Goal: Task Accomplishment & Management: Manage account settings

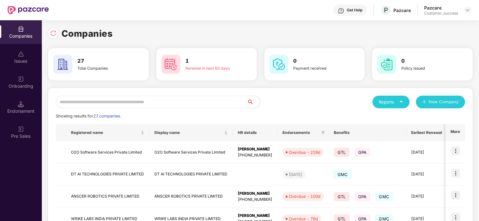
click at [98, 102] on input "text" at bounding box center [152, 102] width 192 height 13
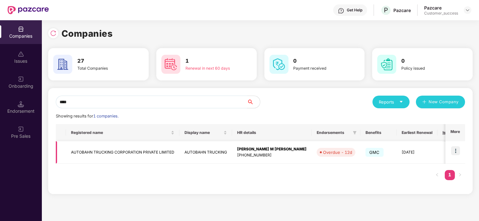
type input "****"
click at [458, 149] on img at bounding box center [455, 151] width 9 height 9
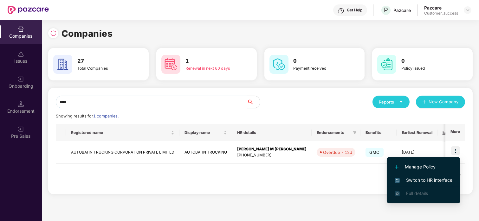
click at [430, 181] on span "Switch to HR interface" at bounding box center [424, 180] width 58 height 7
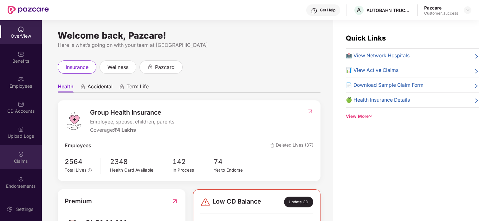
click at [21, 157] on img at bounding box center [21, 154] width 6 height 6
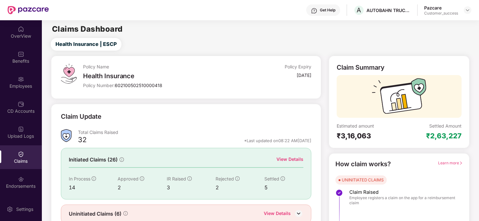
click at [289, 155] on div "Initiated Claims (26) View Details In Process 14 Approved 2 IR Raised 3 Rejecte…" at bounding box center [186, 173] width 251 height 51
click at [289, 158] on div "View Details" at bounding box center [290, 159] width 27 height 7
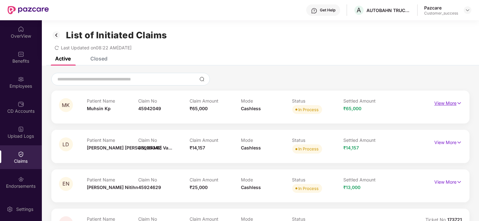
click at [443, 102] on p "View More" at bounding box center [449, 102] width 28 height 9
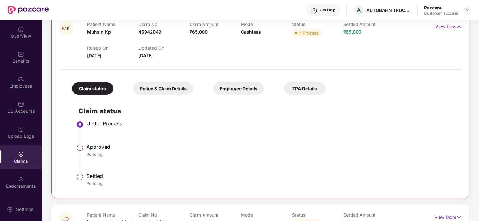
scroll to position [61, 0]
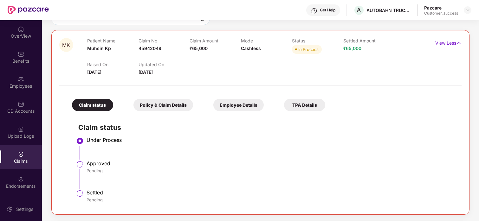
click at [450, 43] on p "View Less" at bounding box center [449, 42] width 26 height 9
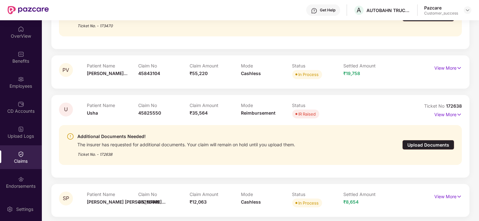
scroll to position [334, 0]
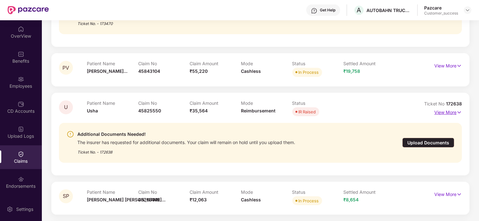
click at [448, 113] on p "View More" at bounding box center [449, 112] width 28 height 9
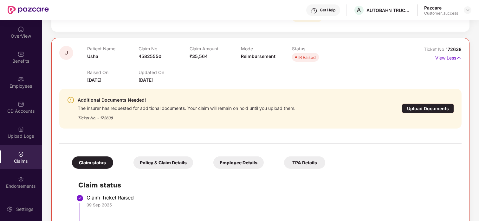
scroll to position [388, 0]
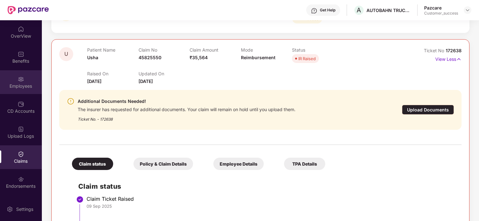
click at [11, 82] on div "Employees" at bounding box center [21, 82] width 42 height 24
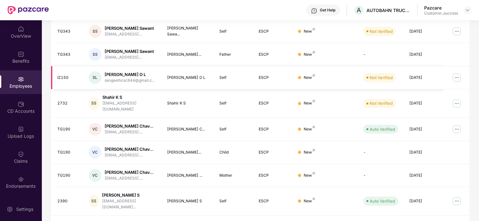
scroll to position [0, 0]
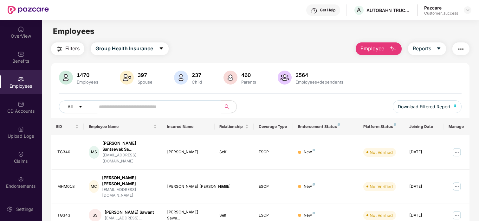
click at [163, 103] on input "text" at bounding box center [156, 107] width 114 height 10
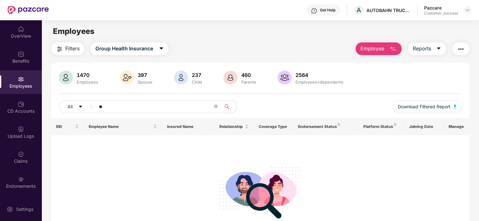
type input "*"
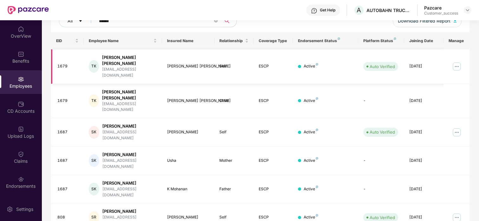
scroll to position [89, 0]
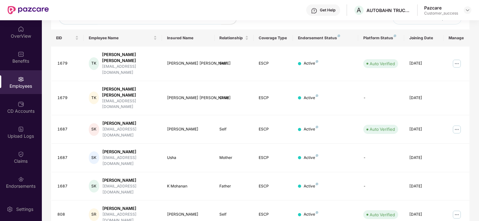
type input "******"
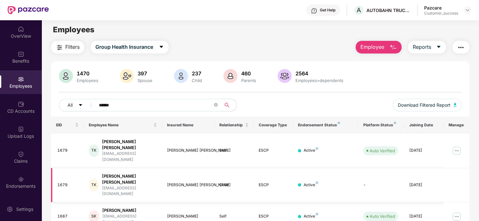
scroll to position [0, 0]
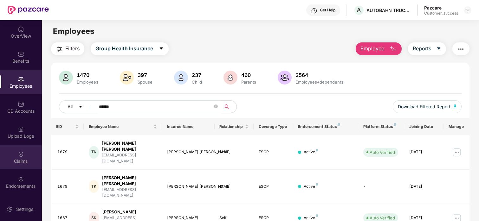
click at [23, 164] on div "Claims" at bounding box center [21, 161] width 42 height 6
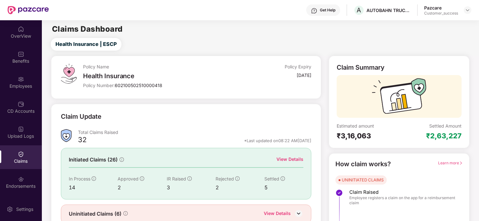
scroll to position [27, 0]
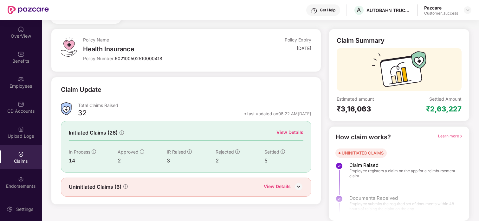
click at [287, 132] on div "View Details" at bounding box center [290, 132] width 27 height 7
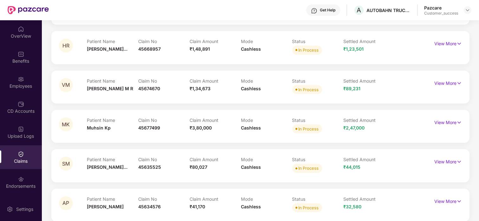
scroll to position [600, 0]
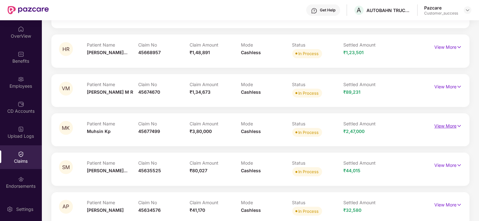
click at [447, 124] on p "View More" at bounding box center [449, 125] width 28 height 9
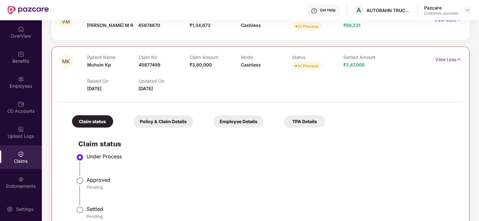
scroll to position [664, 0]
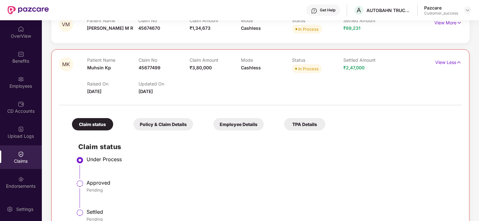
click at [303, 121] on div "TPA Details" at bounding box center [304, 124] width 41 height 12
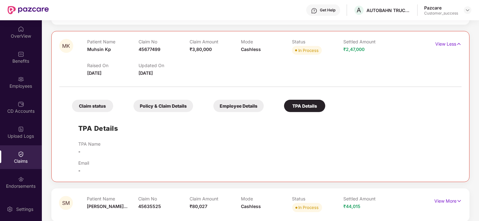
scroll to position [682, 0]
click at [239, 111] on div "Employee Details" at bounding box center [238, 106] width 50 height 12
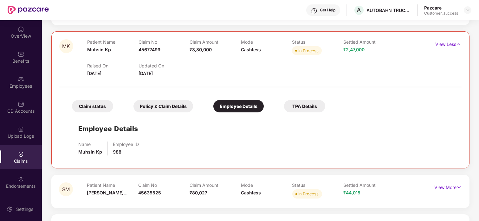
click at [157, 111] on div "Policy & Claim Details" at bounding box center [164, 106] width 60 height 12
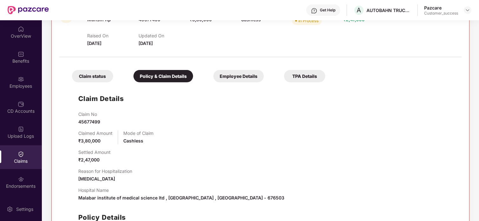
scroll to position [715, 0]
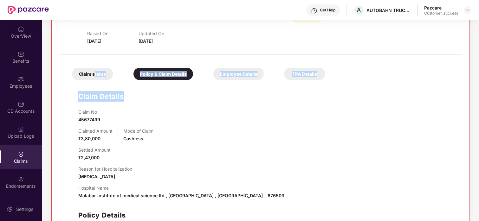
drag, startPoint x: 136, startPoint y: 93, endPoint x: 94, endPoint y: 76, distance: 45.5
click at [94, 76] on div "Claim status Policy & Claim Details Employee Details TPA Details Claim Details …" at bounding box center [260, 162] width 403 height 208
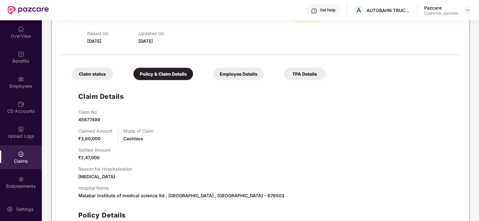
click at [176, 125] on div "Claim No 45677499 Claimed Amount ₹3,80,000 Mode of Claim Cashless Settled Amoun…" at bounding box center [266, 187] width 377 height 157
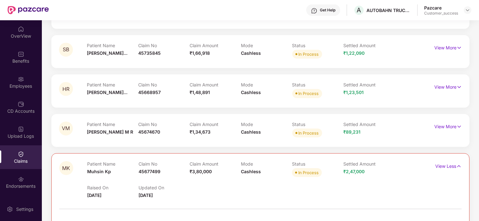
scroll to position [560, 0]
click at [441, 164] on p "View Less" at bounding box center [449, 166] width 26 height 9
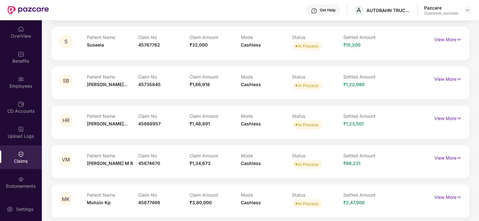
scroll to position [488, 0]
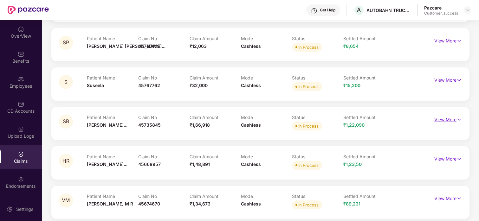
click at [447, 117] on p "View More" at bounding box center [449, 119] width 28 height 9
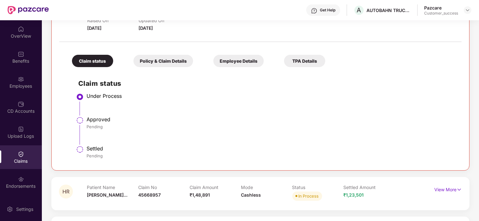
scroll to position [610, 0]
click at [179, 55] on div "Policy & Claim Details" at bounding box center [164, 61] width 60 height 12
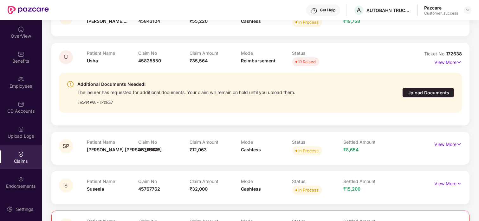
scroll to position [381, 0]
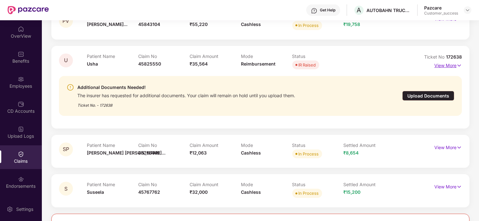
click at [441, 63] on p "View More" at bounding box center [449, 65] width 28 height 9
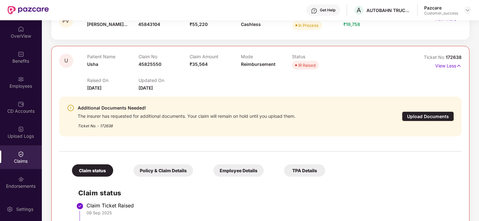
click at [149, 167] on div "Policy & Claim Details" at bounding box center [164, 171] width 60 height 12
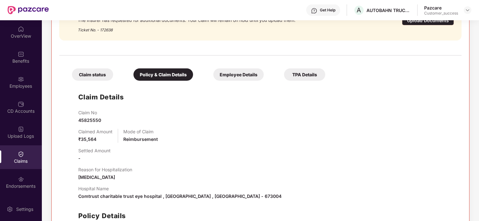
scroll to position [497, 0]
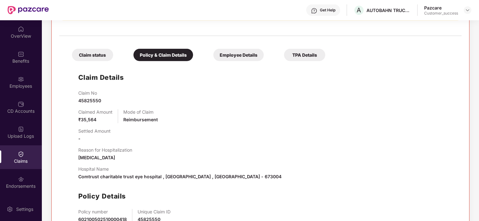
click at [102, 53] on div "Claim status" at bounding box center [92, 55] width 41 height 12
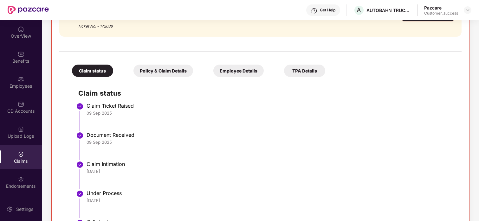
scroll to position [477, 0]
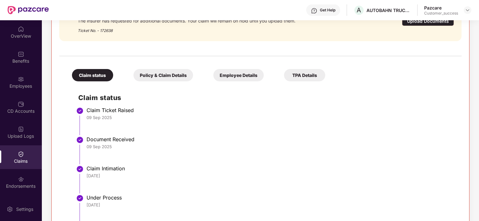
click at [237, 77] on div "Employee Details" at bounding box center [238, 75] width 50 height 12
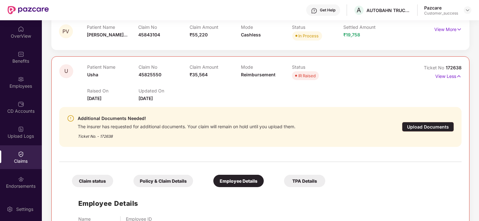
scroll to position [370, 0]
click at [432, 129] on div "Upload Documents" at bounding box center [428, 128] width 52 height 10
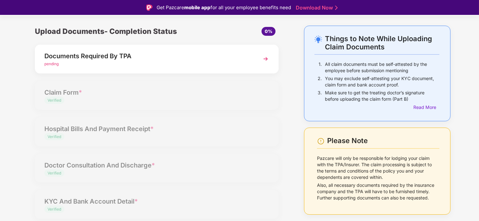
scroll to position [22, 0]
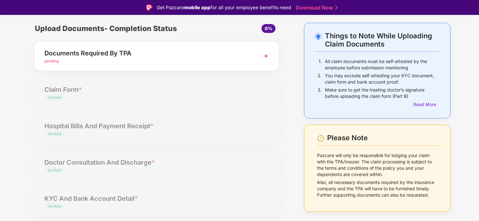
click at [123, 60] on div "pending" at bounding box center [147, 61] width 206 height 6
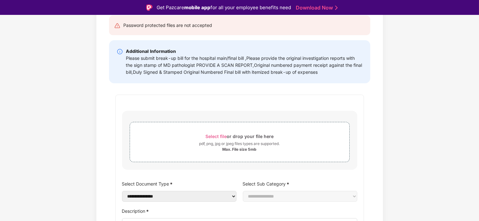
scroll to position [0, 0]
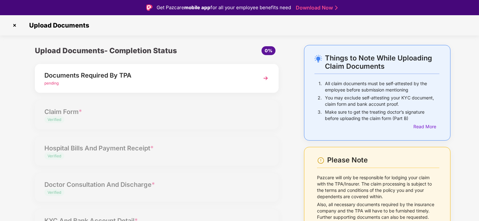
click at [15, 26] on img at bounding box center [15, 25] width 10 height 10
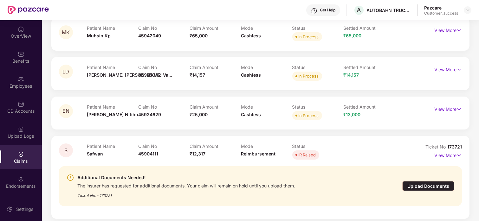
scroll to position [73, 0]
click at [448, 146] on span "173721" at bounding box center [455, 146] width 15 height 5
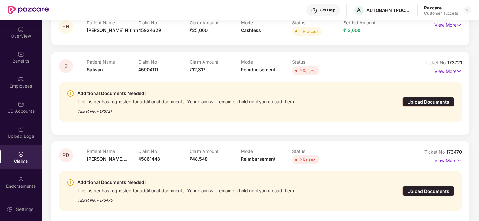
scroll to position [158, 0]
drag, startPoint x: 446, startPoint y: 149, endPoint x: 463, endPoint y: 153, distance: 17.9
click at [463, 153] on div "PD Patient Name Pooja Dhanshe... Claim No 45861448 Claim Amount ₹48,548 Mode Re…" at bounding box center [260, 182] width 418 height 83
copy span "173470"
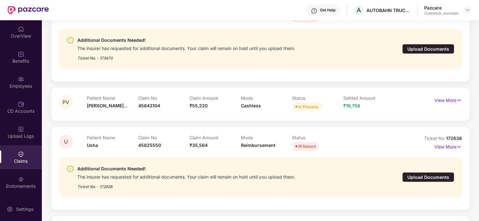
scroll to position [302, 0]
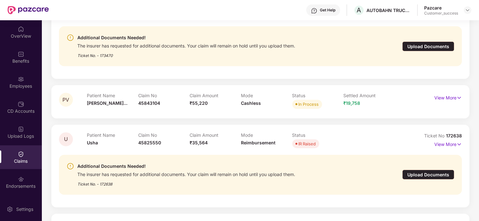
click at [463, 152] on div "U Patient Name Usha Claim No 45825550 Claim Amount ₹35,564 Mode Reimbursement S…" at bounding box center [260, 166] width 418 height 83
drag, startPoint x: 445, startPoint y: 136, endPoint x: 467, endPoint y: 135, distance: 21.9
click at [467, 135] on div "U Patient Name Usha Claim No 45825550 Claim Amount ₹35,564 Mode Reimbursement S…" at bounding box center [260, 166] width 418 height 83
copy span "172638"
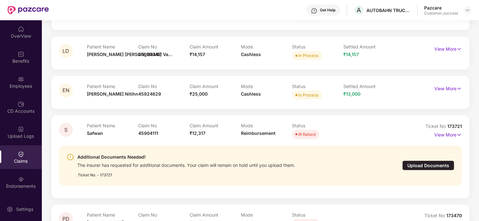
scroll to position [63, 0]
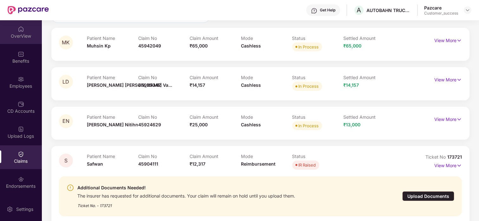
click at [19, 35] on div "OverView" at bounding box center [21, 36] width 42 height 6
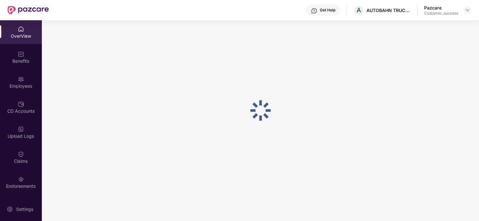
scroll to position [20, 0]
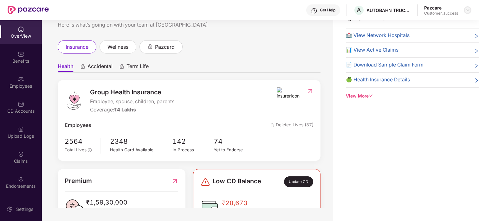
click at [464, 12] on div at bounding box center [468, 10] width 8 height 8
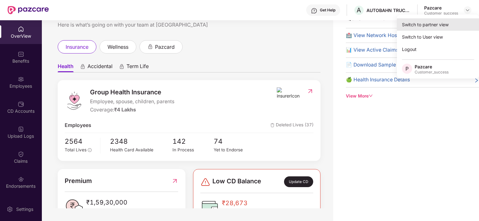
click at [440, 24] on div "Switch to partner view" at bounding box center [438, 24] width 82 height 12
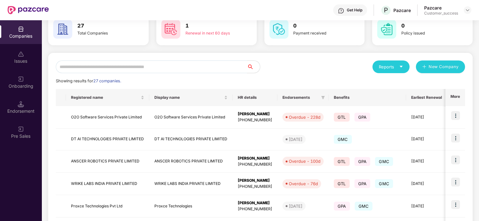
scroll to position [34, 0]
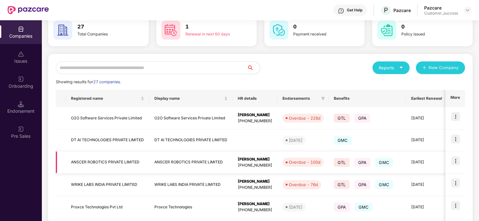
click at [455, 161] on img at bounding box center [455, 161] width 9 height 9
click at [177, 164] on td "ANSCER ROBOTICS PRIVATE LIMITED" at bounding box center [190, 163] width 83 height 23
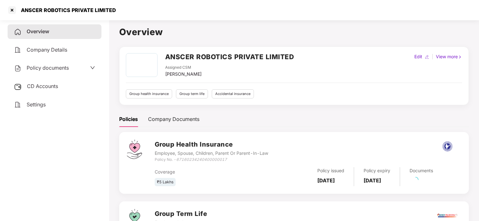
click at [68, 69] on span "Policy documents" at bounding box center [48, 68] width 42 height 6
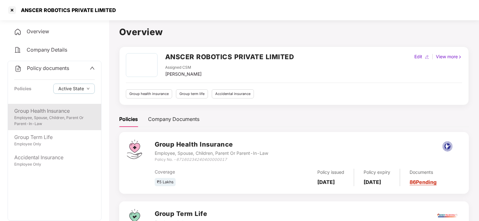
click at [52, 111] on div "Group Health Insurance" at bounding box center [54, 111] width 81 height 8
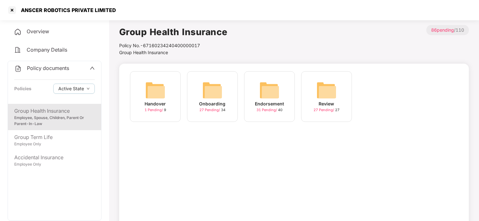
click at [202, 89] on div "Onboarding 27 Pending / 34" at bounding box center [212, 96] width 51 height 51
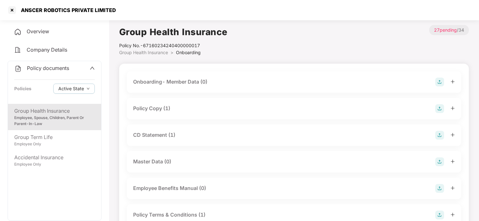
click at [158, 111] on div "Policy Copy (1)" at bounding box center [151, 109] width 37 height 8
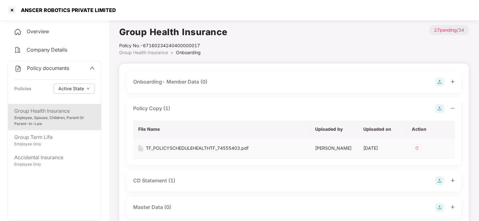
click at [163, 144] on td "TF_POLICYSCHEDULEHEALTHTF_74555403.pdf" at bounding box center [221, 148] width 177 height 21
click at [165, 147] on div "TF_POLICYSCHEDULEHEALTHTF_74555403.pdf" at bounding box center [197, 148] width 103 height 7
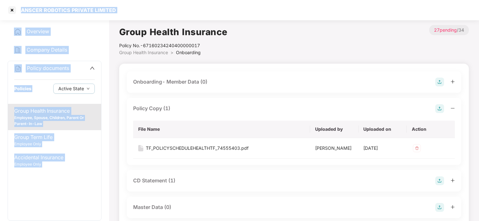
drag, startPoint x: 21, startPoint y: 10, endPoint x: 121, endPoint y: -1, distance: 101.1
click at [121, 0] on html "ANSCER ROBOTICS PRIVATE LIMITED Overview Company Details Policy documents Polic…" at bounding box center [239, 110] width 479 height 221
click at [125, 6] on div "ANSCER ROBOTICS PRIVATE LIMITED" at bounding box center [239, 10] width 479 height 20
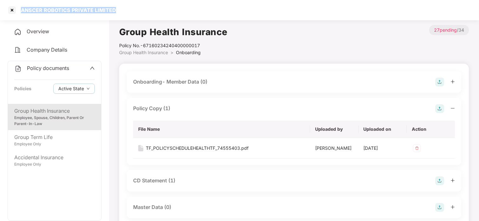
drag, startPoint x: 123, startPoint y: 6, endPoint x: 22, endPoint y: 10, distance: 101.3
click at [22, 10] on div "ANSCER ROBOTICS PRIVATE LIMITED" at bounding box center [239, 10] width 479 height 20
copy div "ANSCER ROBOTICS PRIVATE LIMITED"
click at [10, 8] on div at bounding box center [12, 10] width 10 height 10
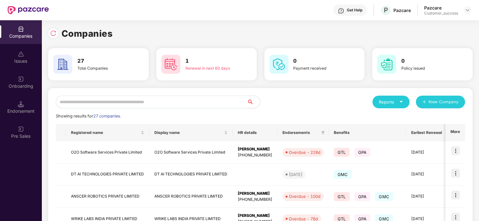
click at [453, 195] on img at bounding box center [455, 195] width 9 height 9
click at [138, 101] on input "text" at bounding box center [152, 102] width 192 height 13
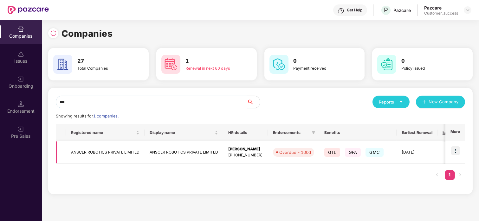
type input "***"
click at [96, 148] on td "ANSCER ROBOTICS PRIVATE LIMITED" at bounding box center [105, 152] width 79 height 23
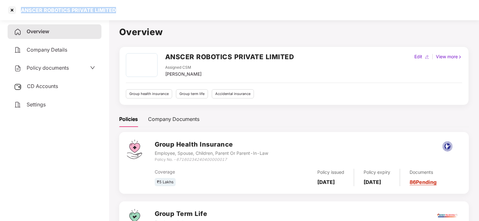
drag, startPoint x: 21, startPoint y: 10, endPoint x: 118, endPoint y: 5, distance: 96.8
click at [118, 5] on div "ANSCER ROBOTICS PRIVATE LIMITED" at bounding box center [239, 10] width 479 height 20
copy div "ANSCER ROBOTICS PRIVATE LIMITED"
click at [11, 15] on div at bounding box center [12, 10] width 10 height 10
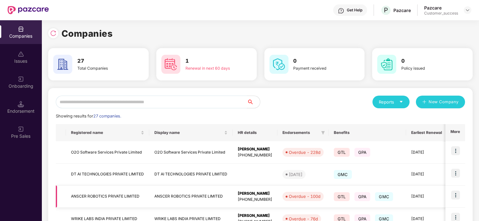
click at [451, 199] on td at bounding box center [456, 197] width 20 height 23
click at [456, 198] on img at bounding box center [455, 195] width 9 height 9
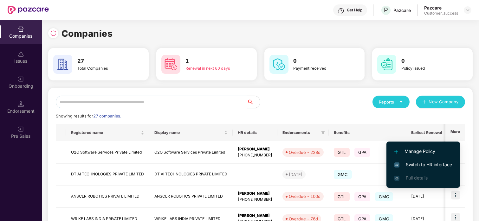
click at [420, 159] on li "Switch to HR interface" at bounding box center [424, 164] width 74 height 13
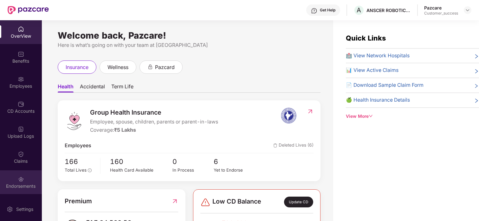
click at [21, 176] on div at bounding box center [21, 179] width 6 height 6
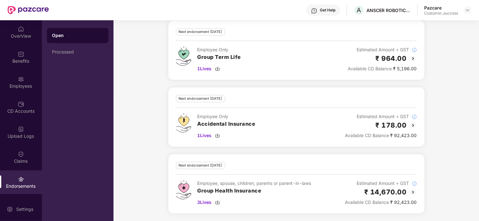
scroll to position [438, 0]
click at [15, 86] on div "Employees" at bounding box center [21, 86] width 42 height 6
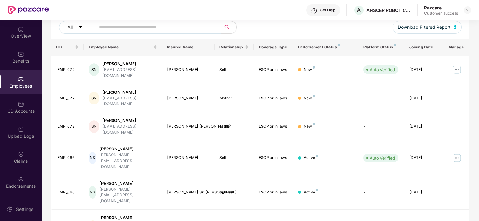
scroll to position [0, 0]
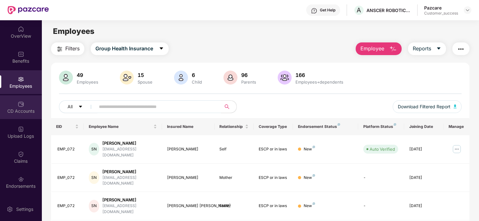
click at [25, 114] on div "CD Accounts" at bounding box center [21, 111] width 42 height 6
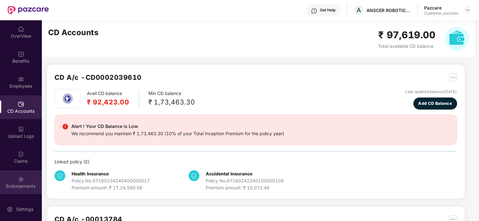
click at [23, 172] on div "Endorsements" at bounding box center [21, 183] width 42 height 24
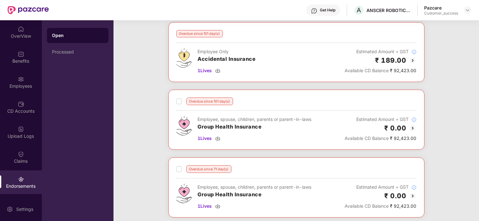
scroll to position [101, 0]
click at [410, 57] on img at bounding box center [413, 60] width 8 height 8
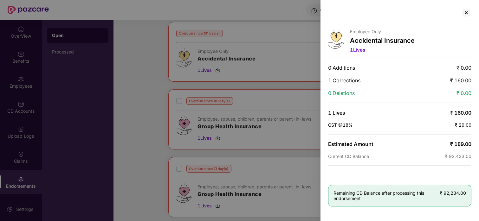
click at [410, 58] on div "Employee Only Accidental Insurance 1 Lives 0 Additions ₹ 0.00 1 Corrections ₹ 1…" at bounding box center [400, 110] width 159 height 221
click at [375, 70] on div "0 Additions ₹ 0.00" at bounding box center [399, 68] width 143 height 6
click at [466, 11] on div at bounding box center [467, 13] width 10 height 10
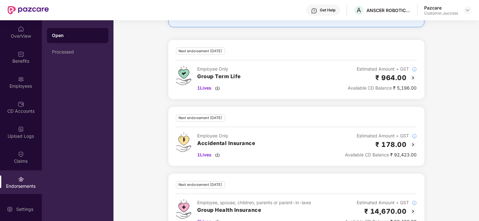
scroll to position [438, 0]
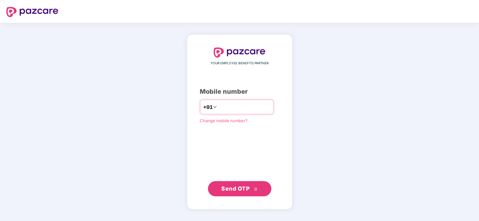
click at [229, 108] on input "number" at bounding box center [244, 107] width 52 height 10
type input "**********"
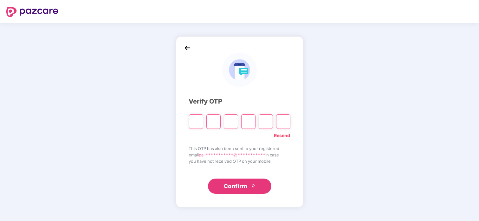
type input "*"
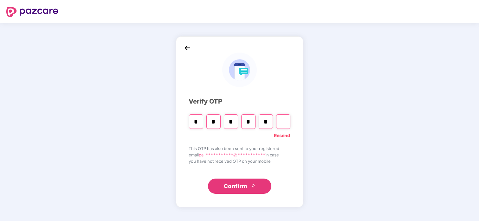
type input "*"
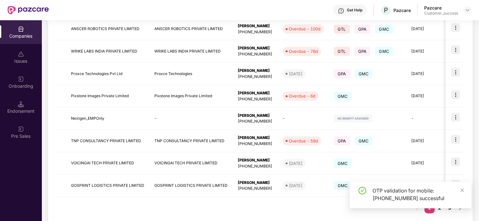
scroll to position [179, 0]
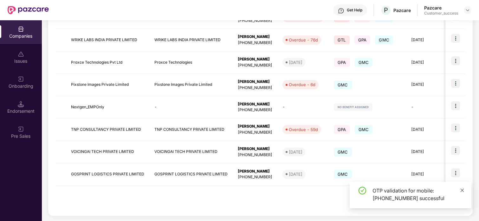
click at [463, 190] on icon "close" at bounding box center [462, 190] width 4 height 4
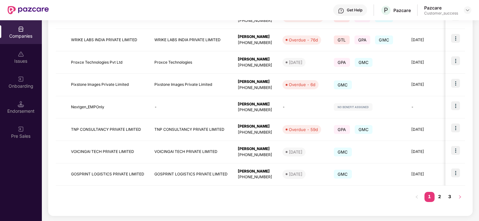
click at [461, 200] on button "button" at bounding box center [460, 197] width 10 height 10
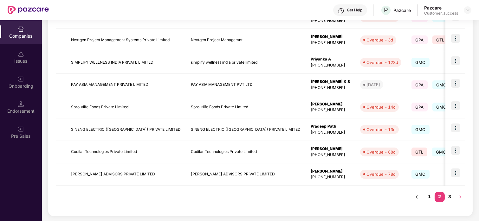
click at [462, 196] on icon "right" at bounding box center [460, 197] width 4 height 4
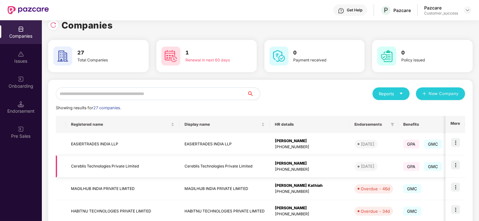
scroll to position [113, 0]
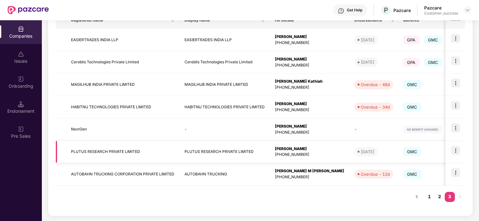
click at [453, 151] on img at bounding box center [455, 150] width 9 height 9
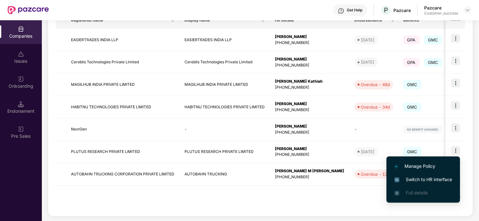
click at [415, 181] on span "Switch to HR interface" at bounding box center [424, 179] width 58 height 7
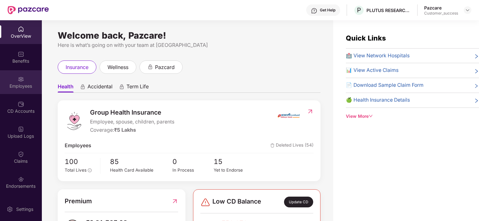
click at [20, 80] on img at bounding box center [21, 79] width 6 height 6
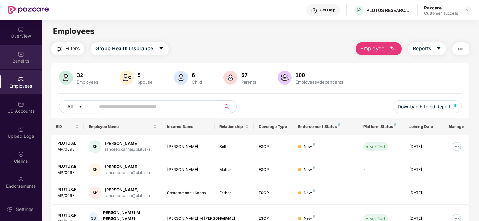
click at [20, 64] on div "Benefits" at bounding box center [21, 57] width 42 height 24
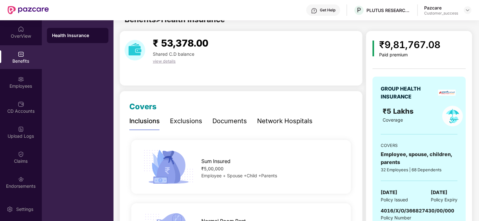
scroll to position [0, 0]
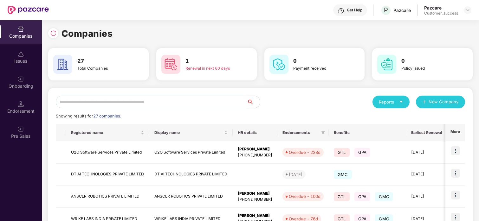
click at [94, 103] on input "text" at bounding box center [152, 102] width 192 height 13
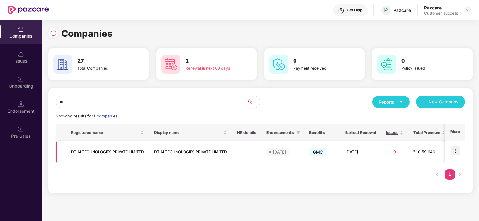
type input "**"
click at [451, 148] on td at bounding box center [456, 152] width 20 height 22
click at [455, 151] on img at bounding box center [455, 151] width 9 height 9
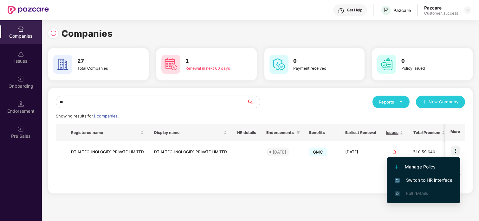
click at [410, 178] on span "Switch to HR interface" at bounding box center [424, 180] width 58 height 7
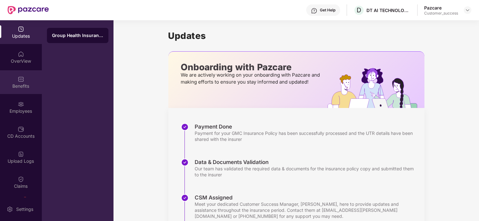
click at [25, 89] on div "Benefits" at bounding box center [21, 86] width 42 height 6
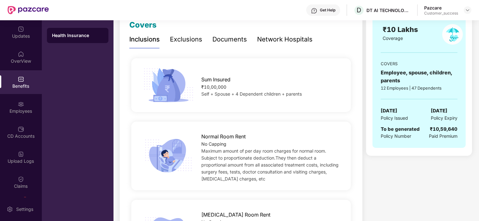
scroll to position [94, 0]
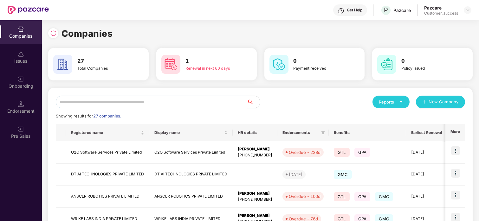
click at [111, 105] on input "text" at bounding box center [152, 102] width 192 height 13
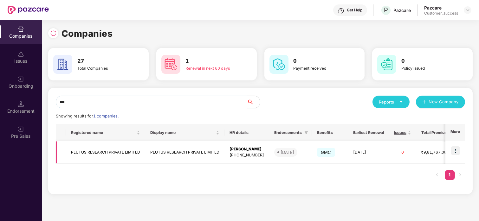
type input "***"
click at [455, 151] on img at bounding box center [455, 151] width 9 height 9
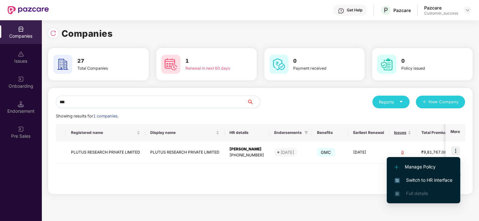
click at [414, 177] on span "Switch to HR interface" at bounding box center [424, 180] width 58 height 7
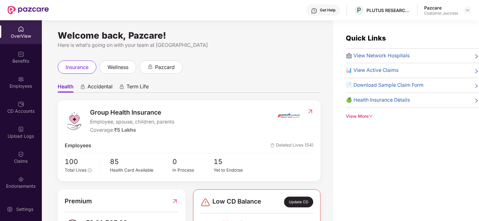
click at [23, 87] on div "Employees" at bounding box center [21, 86] width 42 height 6
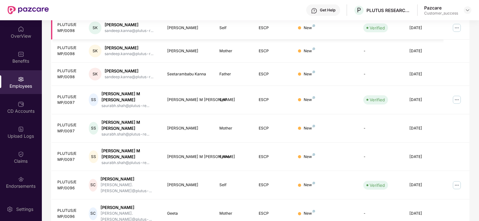
scroll to position [169, 0]
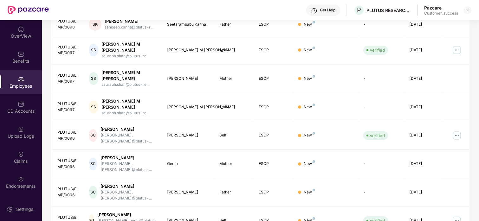
click at [273, 5] on div "Get Help P PLUTUS RESEARCH PRIVATE LIMITED Pazcare Customer_success" at bounding box center [260, 10] width 423 height 20
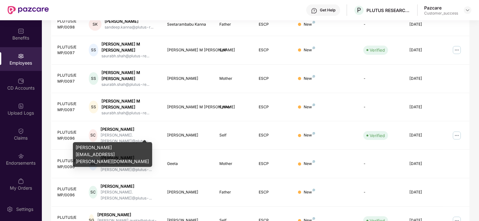
scroll to position [138, 0]
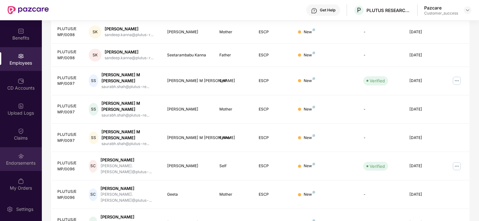
click at [0, 155] on div "Endorsements" at bounding box center [21, 160] width 42 height 24
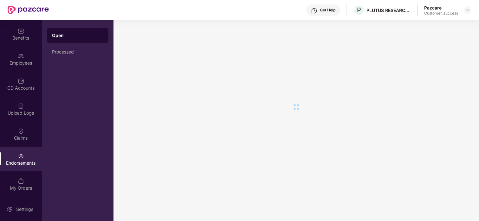
scroll to position [0, 0]
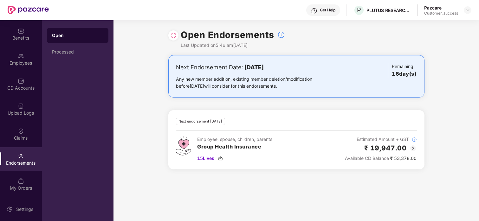
click at [414, 148] on img at bounding box center [414, 149] width 8 height 8
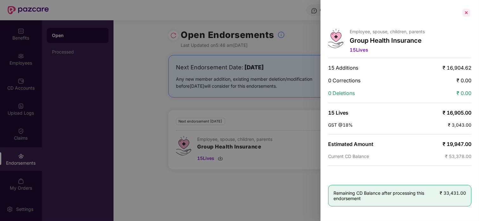
click at [466, 12] on div at bounding box center [467, 13] width 10 height 10
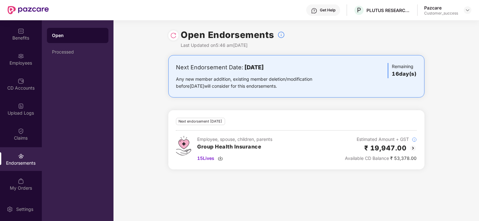
click at [435, 168] on div "Next Endorsement Date: [DATE] Any new member addition, existing member deletion…" at bounding box center [297, 116] width 366 height 122
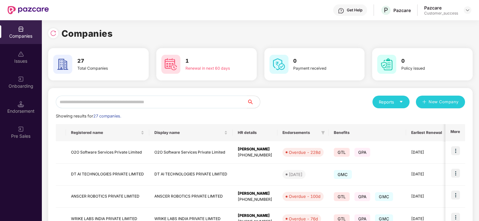
scroll to position [0, 0]
click at [54, 34] on img at bounding box center [53, 33] width 6 height 6
click at [112, 105] on input "text" at bounding box center [152, 102] width 192 height 13
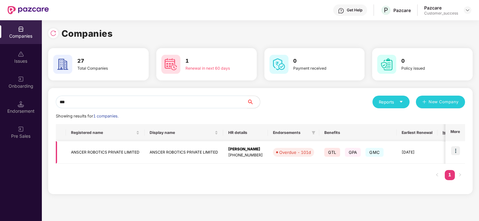
type input "***"
click at [454, 153] on img at bounding box center [455, 151] width 9 height 9
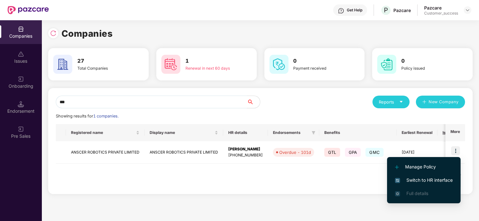
click at [429, 177] on span "Switch to HR interface" at bounding box center [424, 180] width 58 height 7
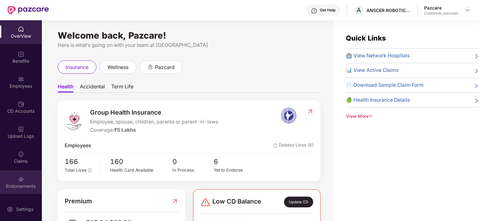
click at [21, 180] on img at bounding box center [21, 179] width 6 height 6
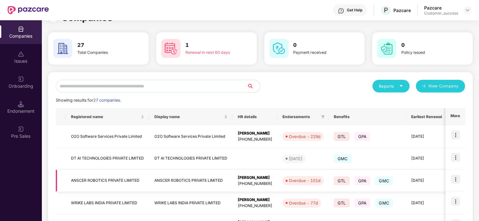
scroll to position [21, 0]
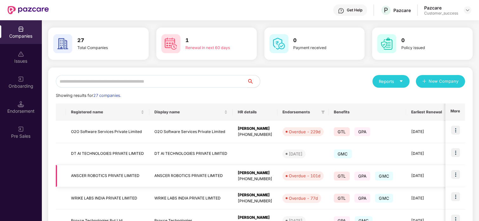
click at [455, 176] on img at bounding box center [455, 174] width 9 height 9
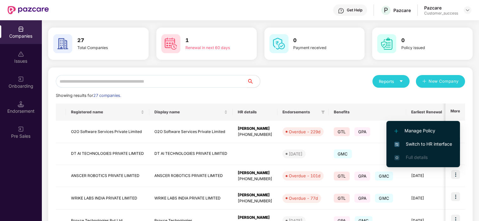
click at [425, 138] on li "Switch to HR interface" at bounding box center [424, 144] width 74 height 13
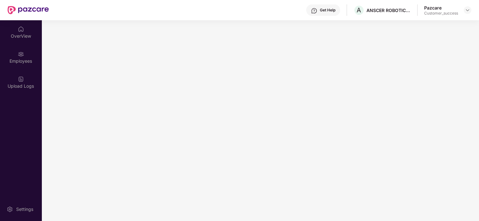
scroll to position [0, 0]
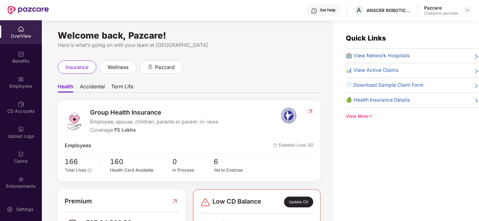
click at [13, 162] on div "Claims" at bounding box center [21, 161] width 42 height 6
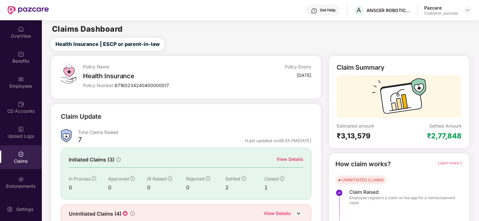
scroll to position [27, 0]
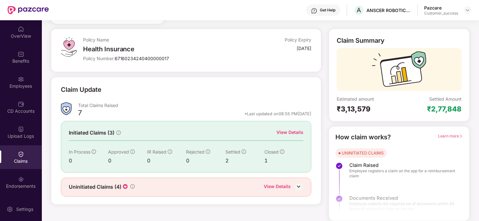
click at [296, 130] on div "View Details" at bounding box center [290, 132] width 27 height 7
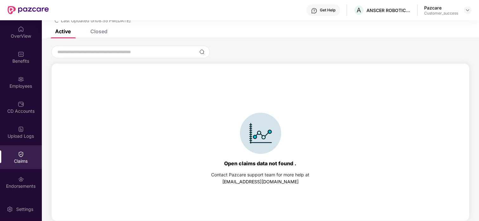
scroll to position [0, 0]
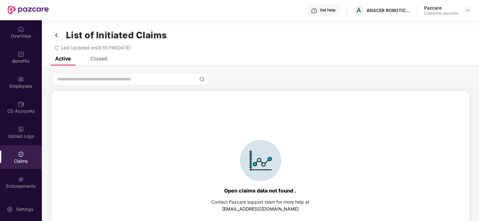
click at [95, 58] on div "Closed" at bounding box center [98, 59] width 17 height 6
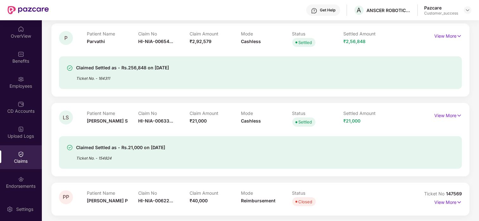
scroll to position [68, 0]
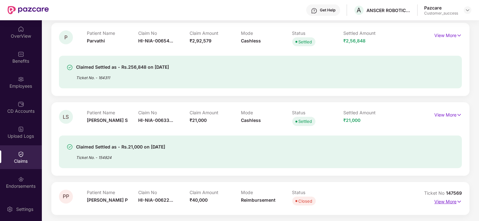
click at [448, 203] on p "View More" at bounding box center [449, 201] width 28 height 9
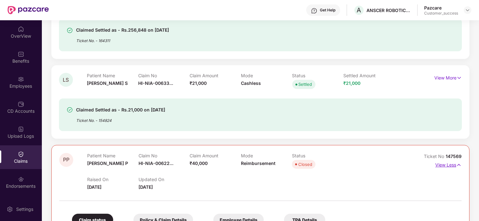
scroll to position [98, 0]
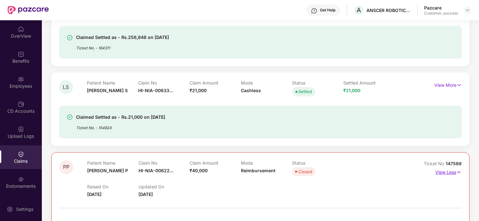
click at [453, 171] on p "View Less" at bounding box center [449, 171] width 26 height 9
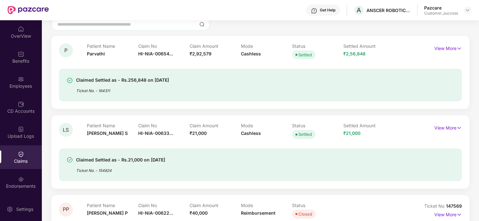
scroll to position [0, 0]
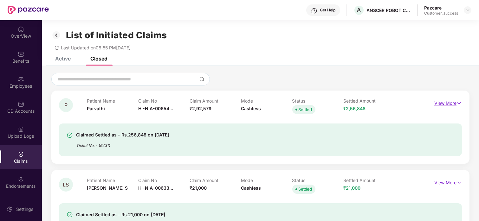
click at [441, 105] on p "View More" at bounding box center [449, 102] width 28 height 9
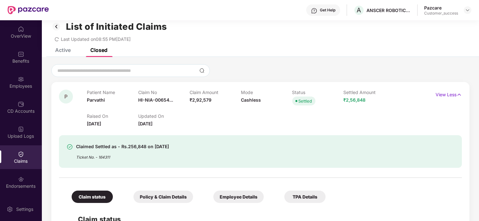
scroll to position [9, 0]
click at [391, 132] on div "Claimed Settled as - Rs.256,848 on [DATE] Ticket No. - 164311" at bounding box center [260, 147] width 403 height 41
click at [322, 130] on div "Claimed Settled as - Rs.256,848 on [DATE] Ticket No. - 164311" at bounding box center [260, 147] width 403 height 41
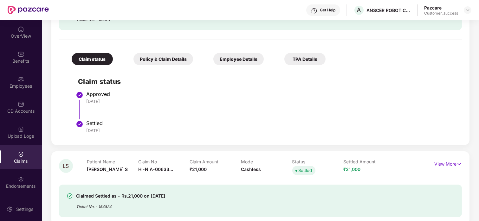
scroll to position [161, 0]
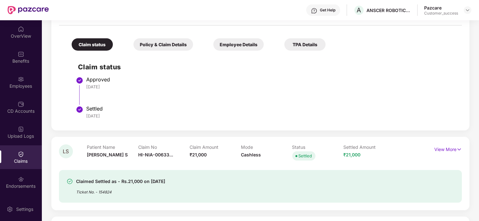
click at [151, 43] on div "Policy & Claim Details" at bounding box center [164, 44] width 60 height 12
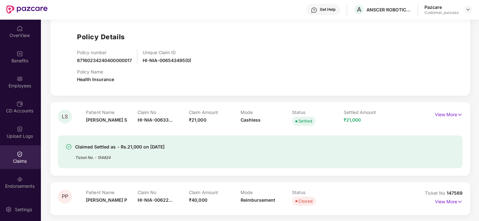
scroll to position [0, 0]
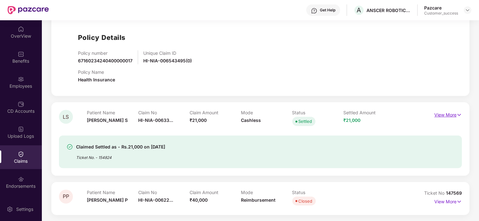
click at [455, 116] on p "View More" at bounding box center [449, 114] width 28 height 9
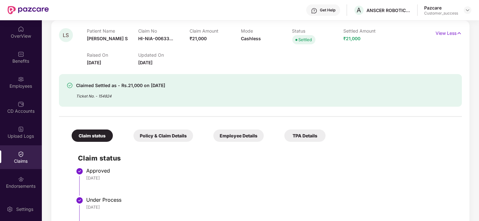
scroll to position [392, 0]
click at [172, 132] on div "Policy & Claim Details" at bounding box center [164, 135] width 60 height 12
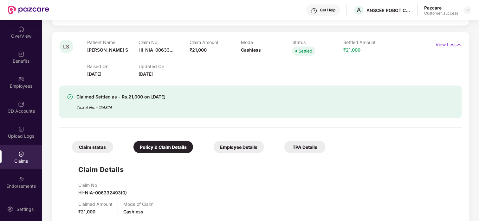
scroll to position [380, 0]
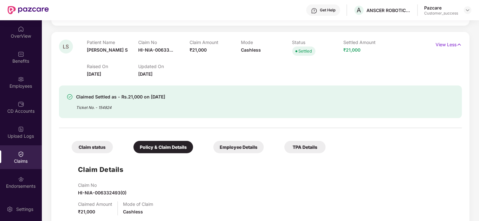
click at [240, 147] on div "Employee Details" at bounding box center [238, 147] width 50 height 12
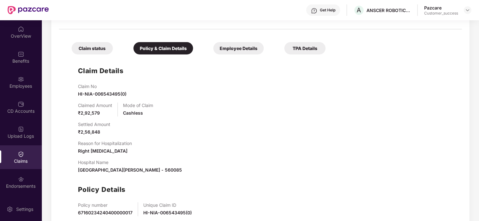
scroll to position [156, 0]
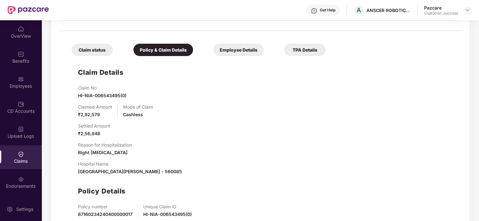
click at [232, 51] on div "Employee Details" at bounding box center [238, 50] width 50 height 12
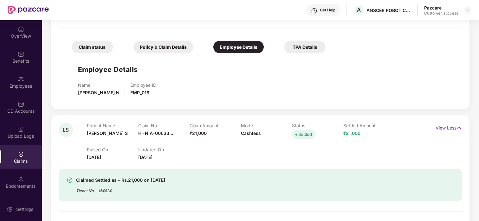
scroll to position [157, 0]
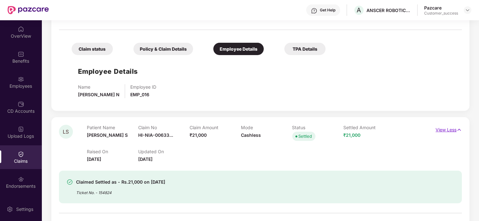
click at [443, 129] on p "View Less" at bounding box center [449, 129] width 26 height 9
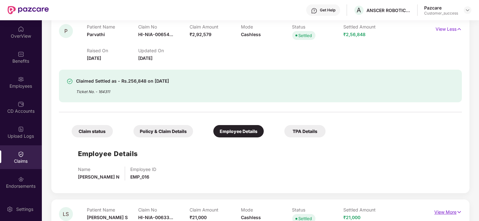
scroll to position [71, 0]
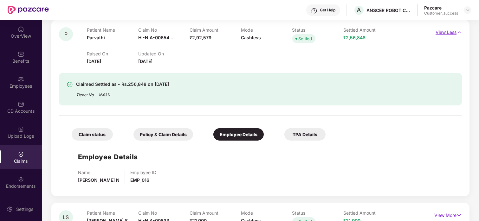
click at [457, 31] on img at bounding box center [459, 32] width 5 height 7
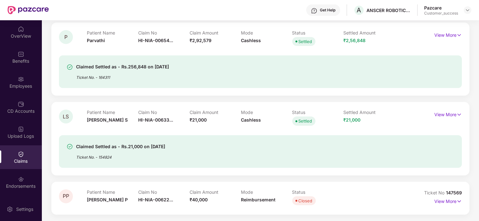
scroll to position [68, 0]
click at [229, 107] on div "LS Patient Name [PERSON_NAME] S Claim No HI-NIA-00633... Claim Amount ₹21,000 M…" at bounding box center [260, 138] width 418 height 73
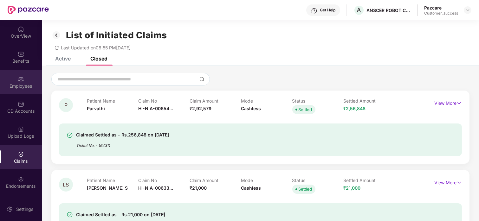
click at [14, 82] on div "Employees" at bounding box center [21, 82] width 42 height 24
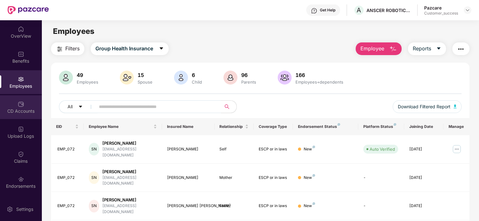
click at [14, 113] on div "CD Accounts" at bounding box center [21, 111] width 42 height 6
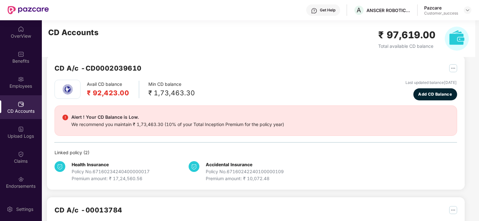
scroll to position [10, 0]
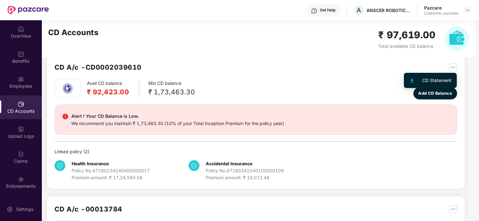
click at [451, 66] on img "button" at bounding box center [454, 67] width 8 height 8
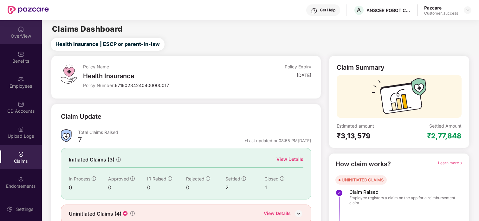
click at [14, 32] on div "OverView" at bounding box center [21, 32] width 42 height 24
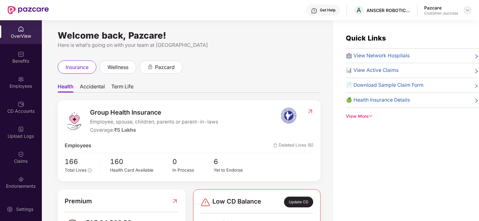
click at [469, 10] on img at bounding box center [467, 10] width 5 height 5
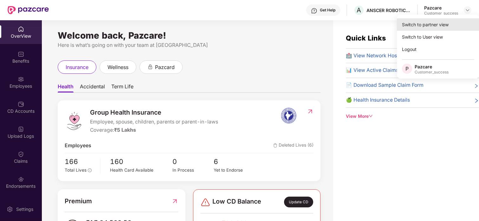
click at [442, 28] on div "Switch to partner view" at bounding box center [438, 24] width 82 height 12
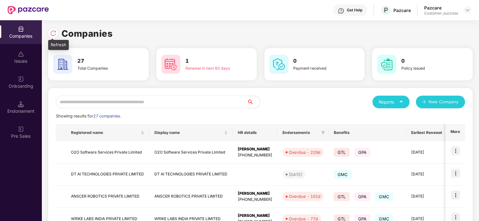
click at [52, 30] on img at bounding box center [53, 33] width 6 height 6
click at [107, 103] on input "text" at bounding box center [152, 102] width 192 height 13
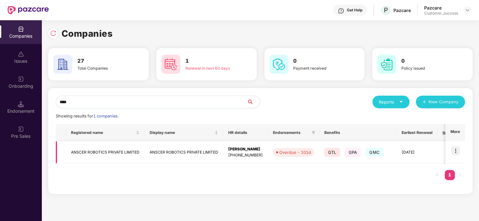
type input "****"
click at [461, 152] on td at bounding box center [456, 152] width 20 height 23
click at [455, 151] on img at bounding box center [455, 151] width 9 height 9
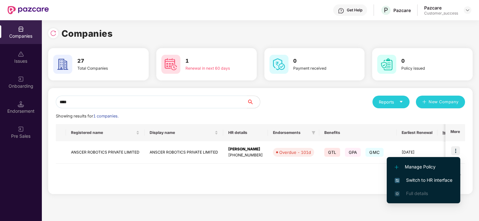
click at [426, 177] on span "Switch to HR interface" at bounding box center [424, 180] width 58 height 7
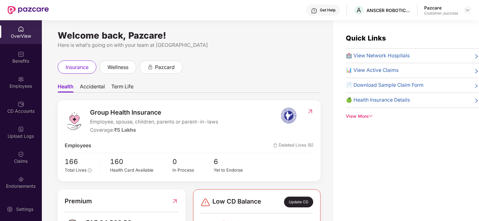
click at [17, 110] on div "CD Accounts" at bounding box center [21, 111] width 42 height 6
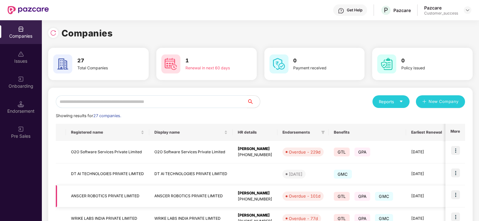
scroll to position [179, 0]
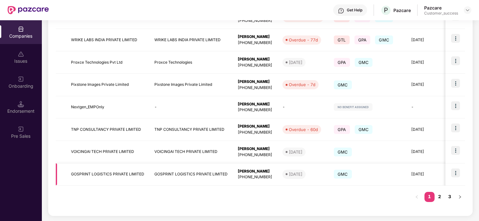
click at [88, 179] on td "GOSPRINT LOGISTICS PRIVATE LIMITED" at bounding box center [107, 175] width 83 height 23
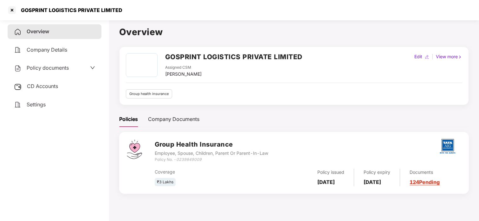
click at [43, 71] on div "Policy documents" at bounding box center [41, 68] width 55 height 8
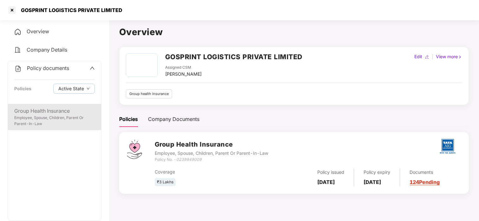
click at [45, 114] on div "Group Health Insurance" at bounding box center [54, 111] width 81 height 8
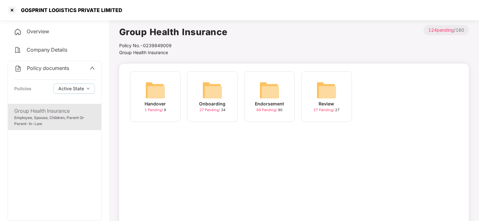
click at [197, 92] on div "Onboarding 27 Pending / 34" at bounding box center [212, 96] width 51 height 51
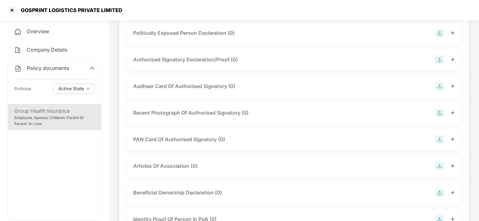
scroll to position [638, 0]
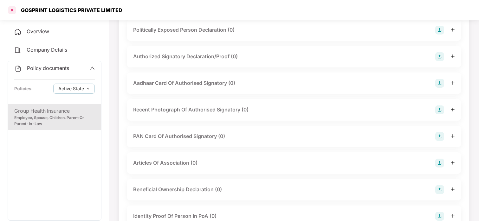
click at [12, 11] on div at bounding box center [12, 10] width 10 height 10
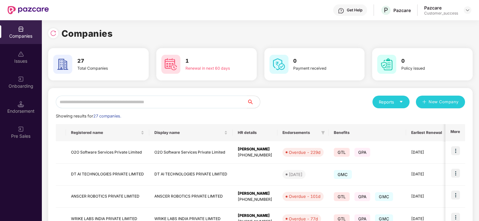
scroll to position [0, 0]
click at [79, 104] on input "text" at bounding box center [152, 102] width 192 height 13
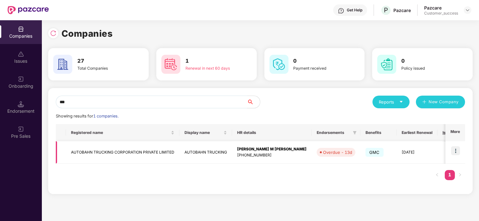
type input "***"
click at [456, 147] on img at bounding box center [455, 151] width 9 height 9
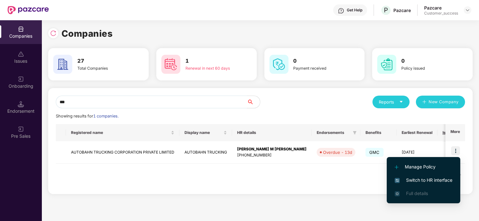
click at [410, 177] on span "Switch to HR interface" at bounding box center [424, 180] width 58 height 7
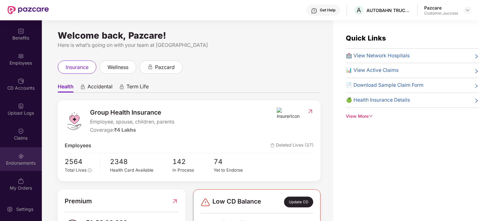
scroll to position [20, 0]
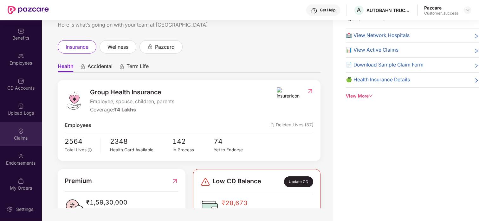
click at [28, 136] on div "Claims" at bounding box center [21, 138] width 42 height 6
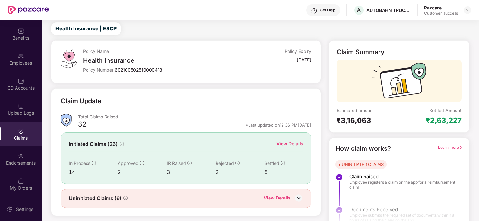
scroll to position [18, 0]
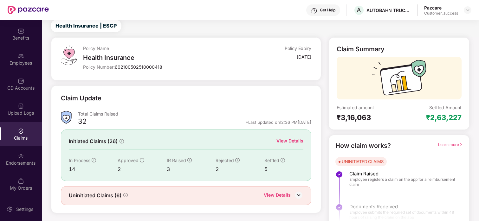
click at [284, 140] on div "View Details" at bounding box center [290, 141] width 27 height 7
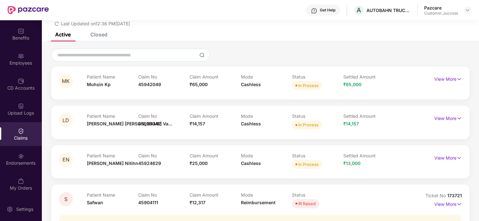
scroll to position [24, 0]
click at [444, 78] on p "View More" at bounding box center [449, 78] width 28 height 9
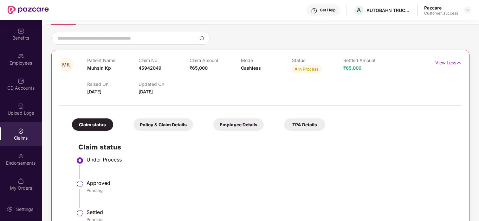
scroll to position [36, 0]
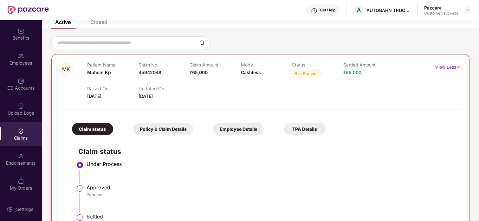
click at [443, 65] on p "View Less" at bounding box center [449, 66] width 26 height 9
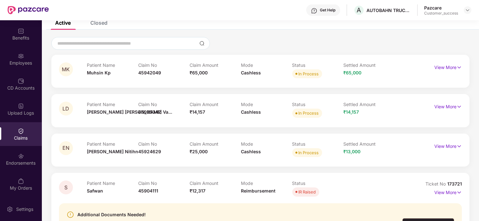
scroll to position [0, 0]
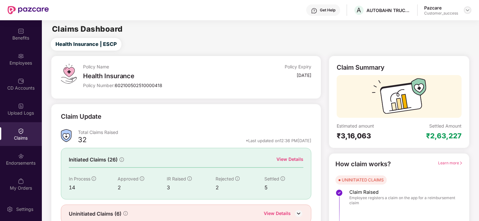
click at [469, 10] on img at bounding box center [467, 10] width 5 height 5
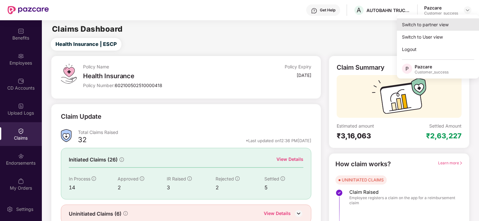
click at [437, 27] on div "Switch to partner view" at bounding box center [438, 24] width 82 height 12
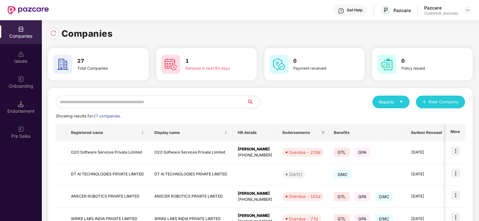
click at [126, 102] on input "text" at bounding box center [152, 102] width 192 height 13
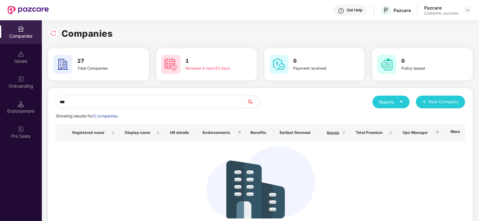
click at [126, 102] on input "***" at bounding box center [152, 102] width 192 height 13
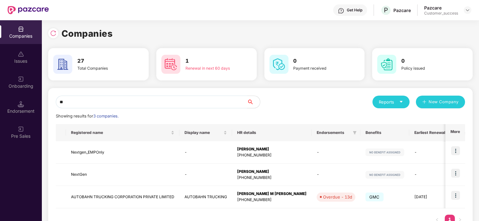
type input "*"
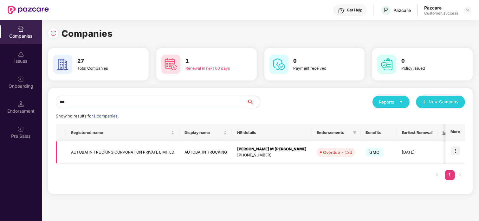
type input "***"
click at [98, 149] on td "AUTOBAHN TRUCKING CORPORATION PRIVATE LIMITED" at bounding box center [123, 152] width 114 height 23
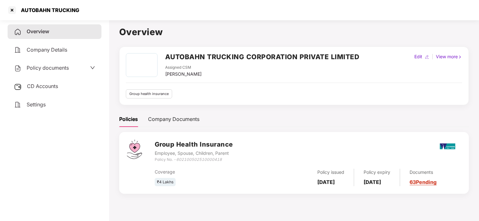
click at [43, 65] on span "Policy documents" at bounding box center [48, 68] width 42 height 6
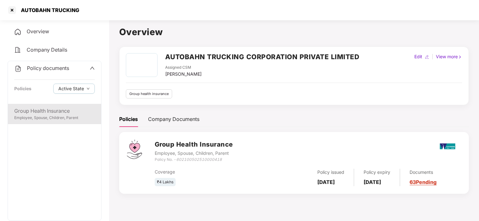
click at [40, 116] on div "Employee, Spouse, Children, Parent" at bounding box center [54, 118] width 81 height 6
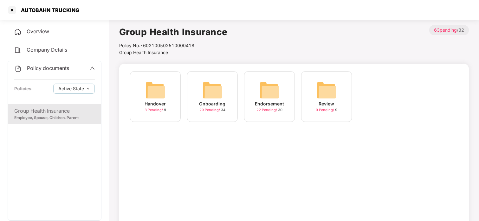
click at [203, 95] on img at bounding box center [212, 90] width 20 height 20
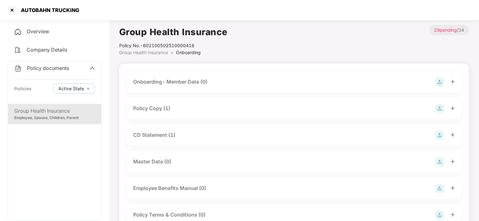
click at [147, 113] on div "Policy Copy (1)" at bounding box center [294, 108] width 322 height 9
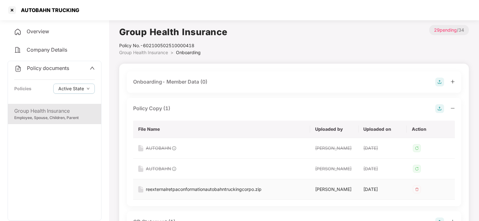
click at [182, 190] on div "reexternalretpaconformationautobahntruckingcorpo.zip" at bounding box center [204, 189] width 116 height 7
click at [16, 10] on div at bounding box center [12, 10] width 10 height 10
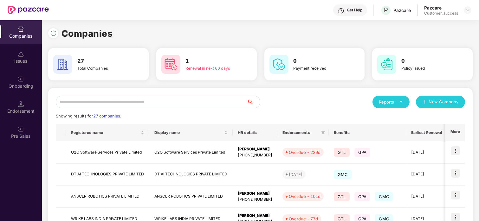
click at [87, 100] on input "text" at bounding box center [152, 102] width 192 height 13
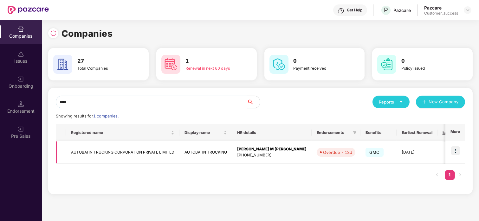
type input "****"
click at [455, 154] on img at bounding box center [455, 151] width 9 height 9
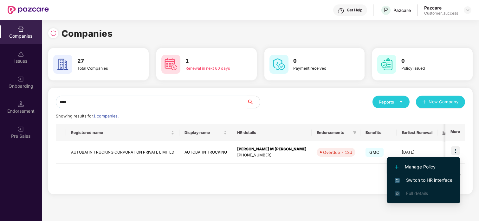
click at [429, 173] on li "Manage Policy" at bounding box center [424, 167] width 74 height 13
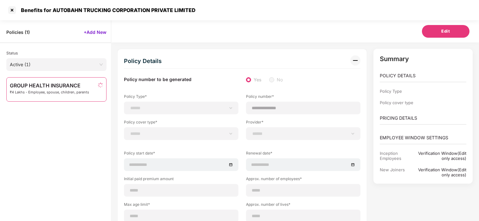
select select "*"
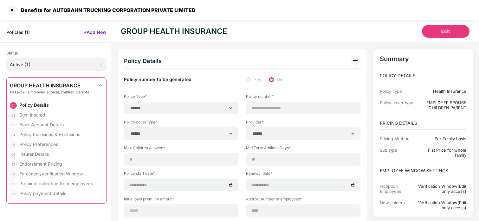
type input "**********"
type input "****"
type input "**"
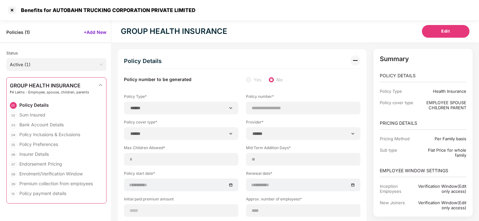
type input "****"
type input "*"
type input "**"
type input "******"
type input "**********"
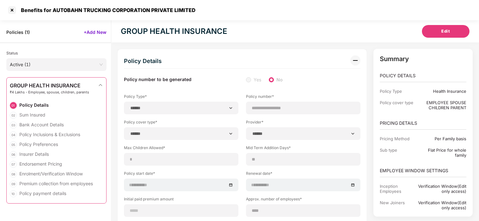
type input "**********"
type input "*********"
click at [10, 7] on div at bounding box center [12, 10] width 10 height 10
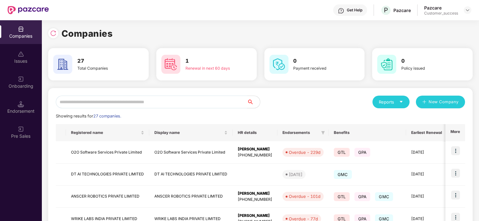
click at [91, 106] on input "text" at bounding box center [152, 102] width 192 height 13
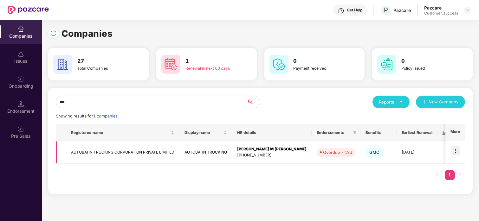
type input "***"
click at [456, 152] on img at bounding box center [455, 151] width 9 height 9
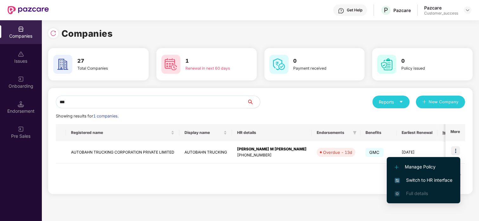
click at [401, 180] on span "Switch to HR interface" at bounding box center [424, 180] width 58 height 7
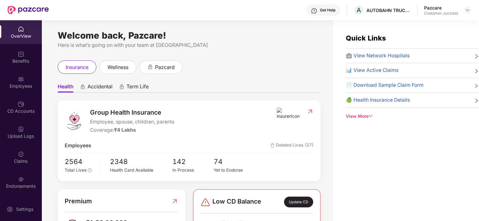
click at [18, 157] on img at bounding box center [21, 154] width 6 height 6
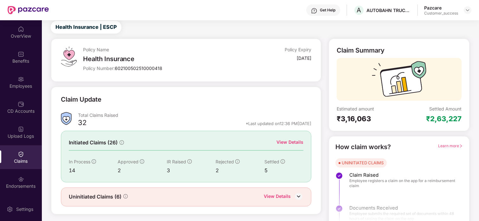
scroll to position [21, 0]
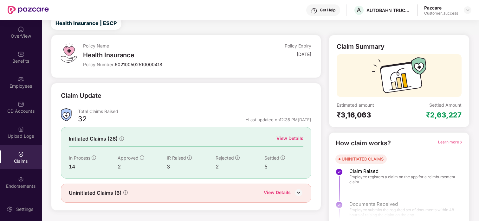
click at [299, 138] on div "View Details" at bounding box center [290, 138] width 27 height 7
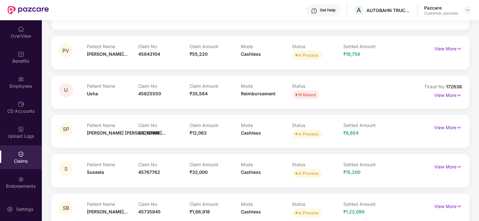
scroll to position [351, 0]
click at [457, 95] on img at bounding box center [459, 95] width 5 height 7
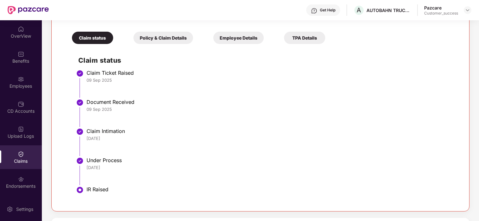
scroll to position [469, 0]
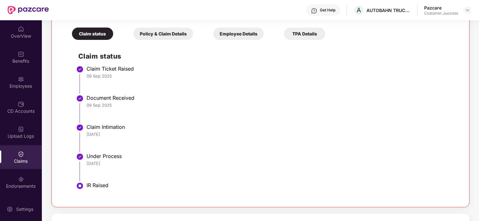
click at [161, 33] on div "Policy & Claim Details" at bounding box center [164, 34] width 60 height 12
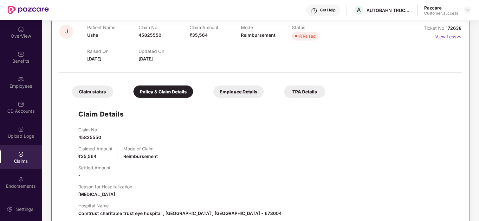
scroll to position [404, 0]
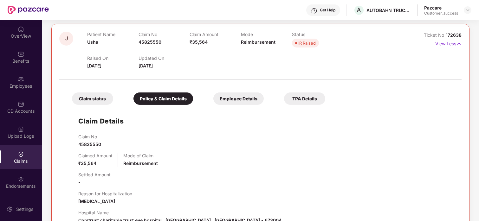
click at [235, 94] on div "Employee Details" at bounding box center [238, 99] width 50 height 12
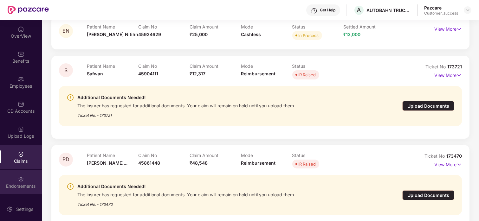
scroll to position [94, 0]
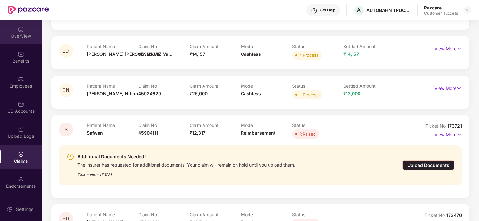
click at [10, 26] on div "OverView" at bounding box center [21, 32] width 42 height 24
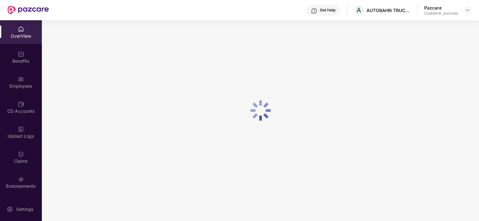
scroll to position [20, 0]
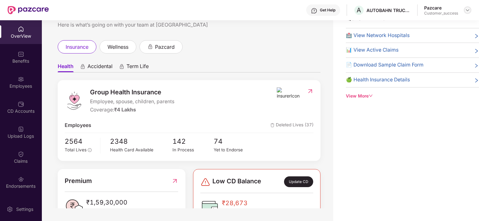
click at [465, 12] on div at bounding box center [468, 10] width 8 height 8
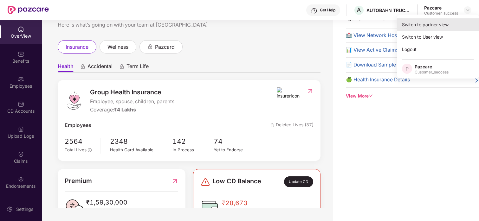
click at [423, 26] on div "Switch to partner view" at bounding box center [438, 24] width 82 height 12
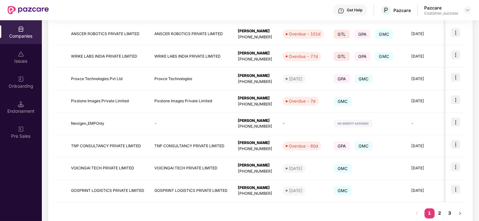
scroll to position [179, 0]
